Goal: Information Seeking & Learning: Learn about a topic

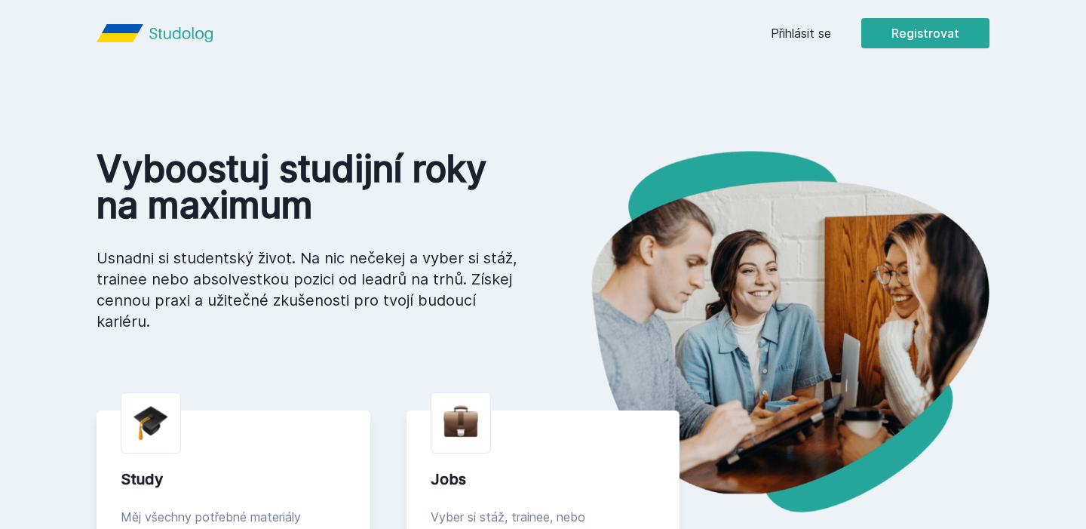
click at [814, 26] on link "Přihlásit se" at bounding box center [801, 33] width 60 height 18
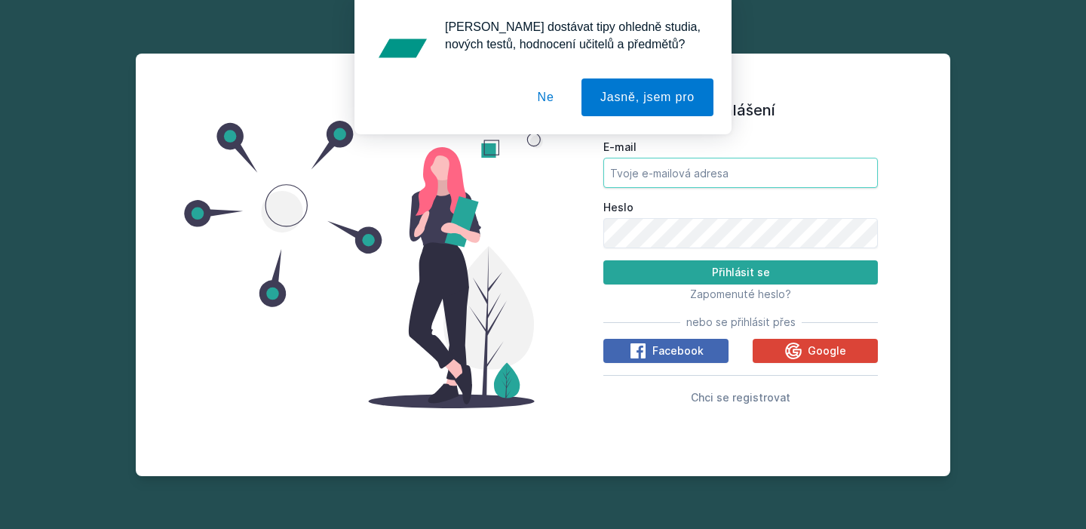
click at [735, 181] on input "E-mail" at bounding box center [740, 173] width 274 height 30
click at [790, 354] on icon at bounding box center [793, 351] width 18 height 18
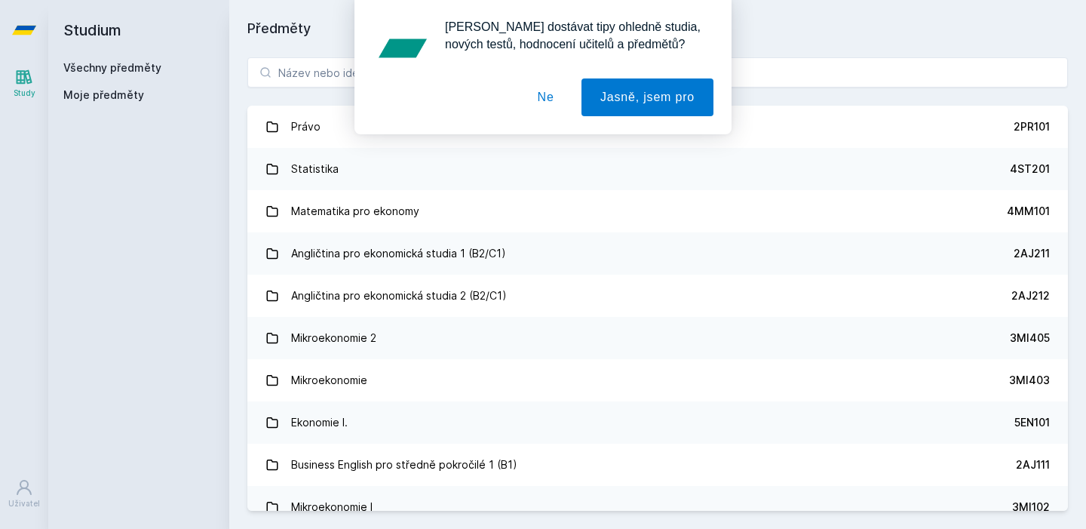
click at [546, 101] on button "Ne" at bounding box center [546, 97] width 54 height 38
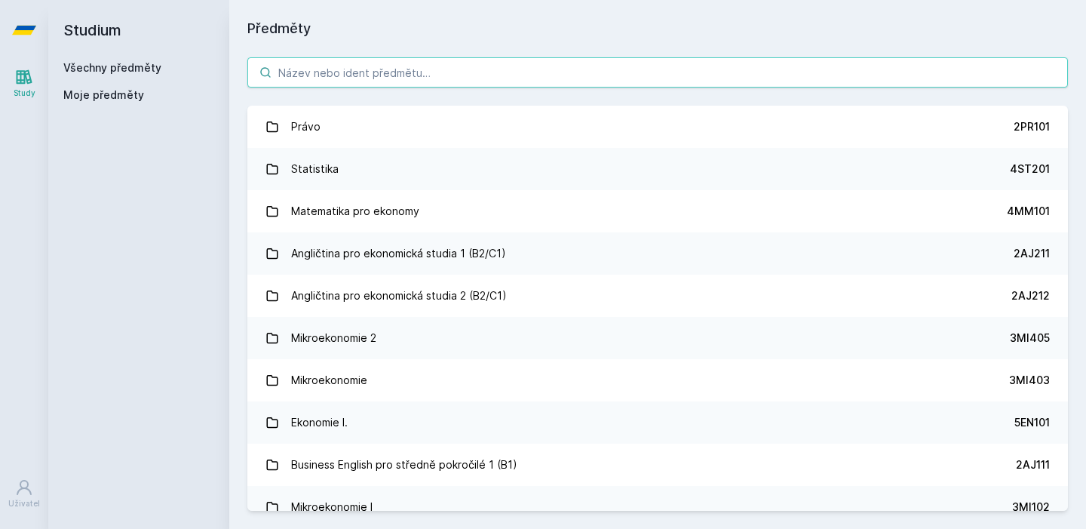
click at [538, 77] on input "search" at bounding box center [657, 72] width 820 height 30
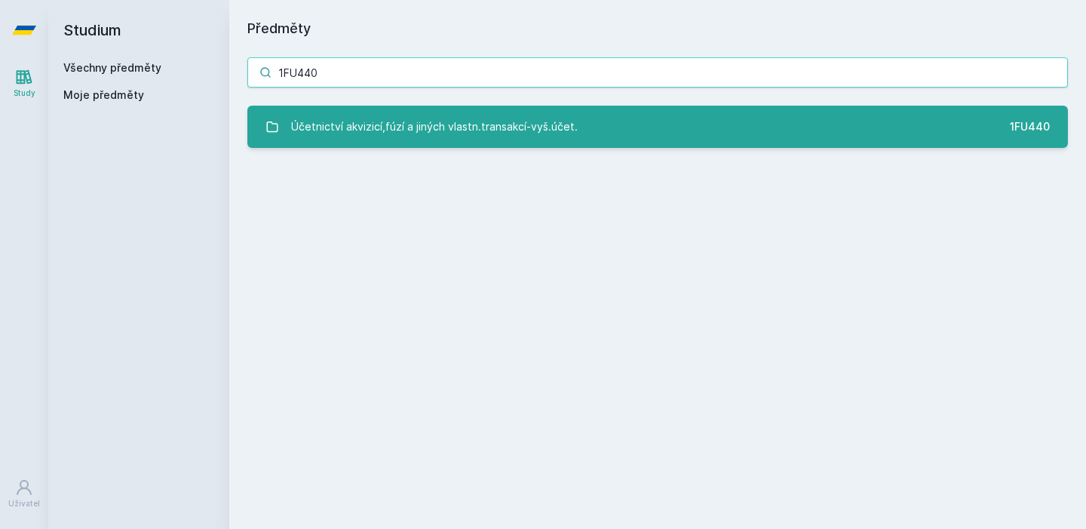
type input "1FU440"
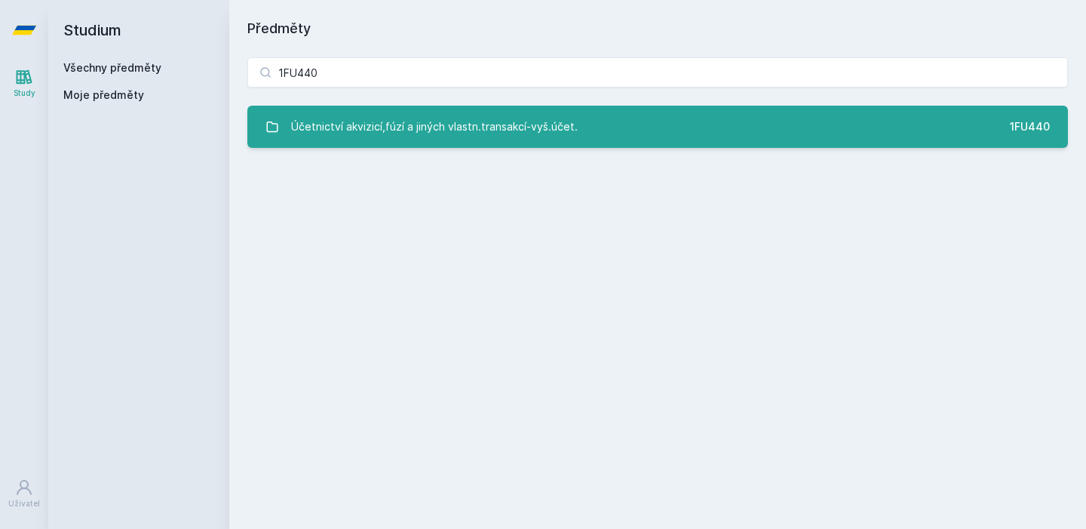
click at [352, 123] on div "Účetnictví akvizicí,fúzí a jiných vlastn.transakcí-vyš.účet." at bounding box center [434, 127] width 286 height 30
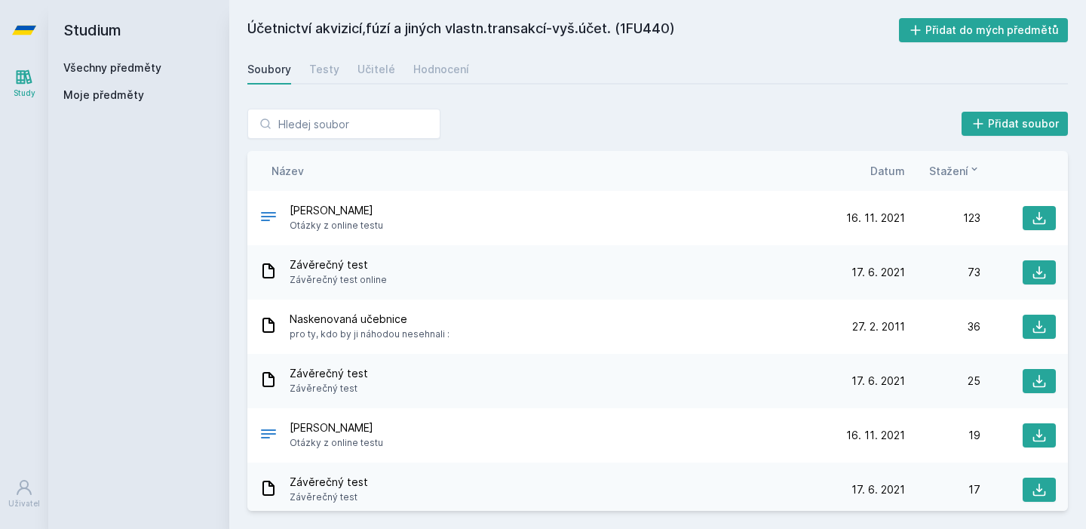
click at [881, 164] on span "Datum" at bounding box center [887, 171] width 35 height 16
